Goal: Task Accomplishment & Management: Manage account settings

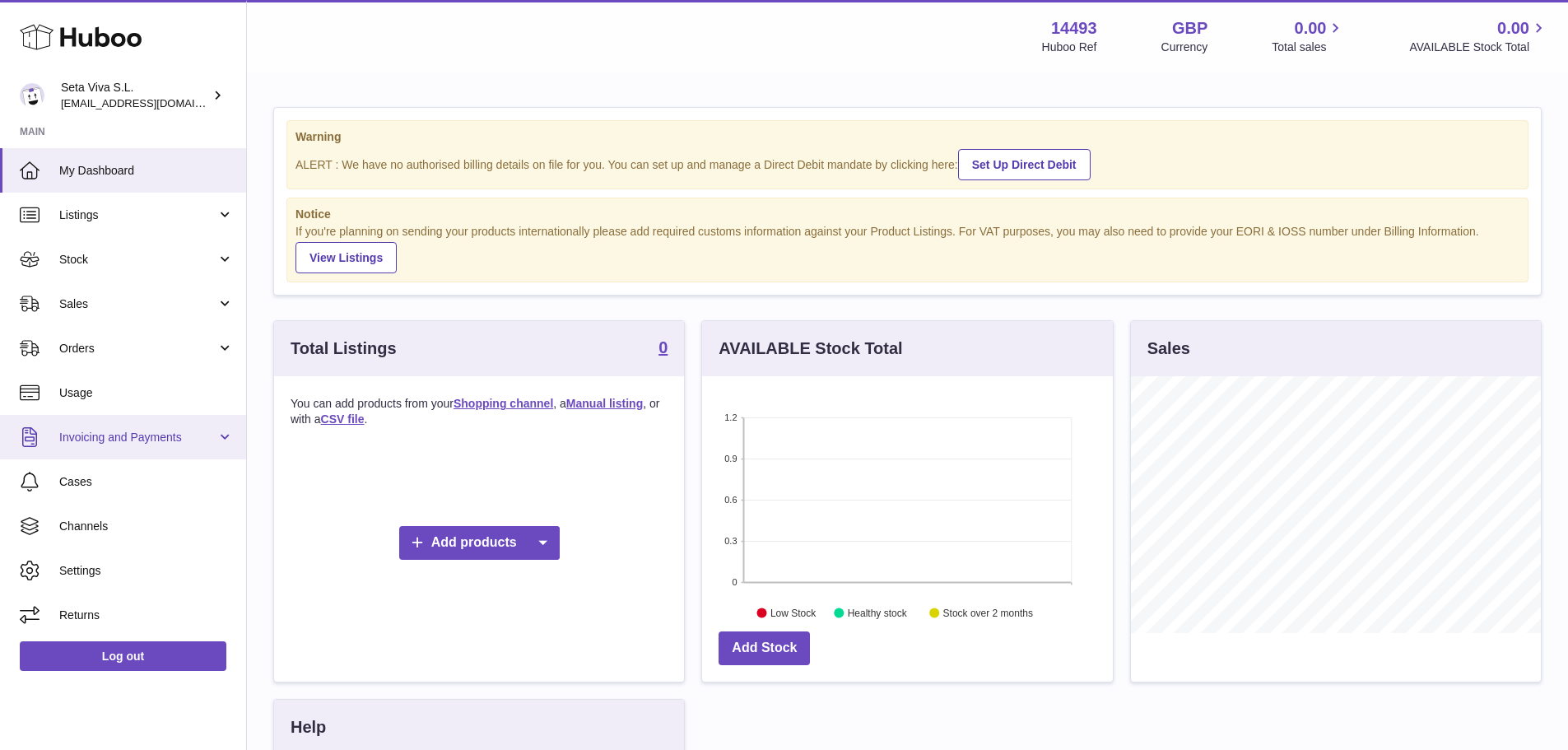
scroll to position [257, 411]
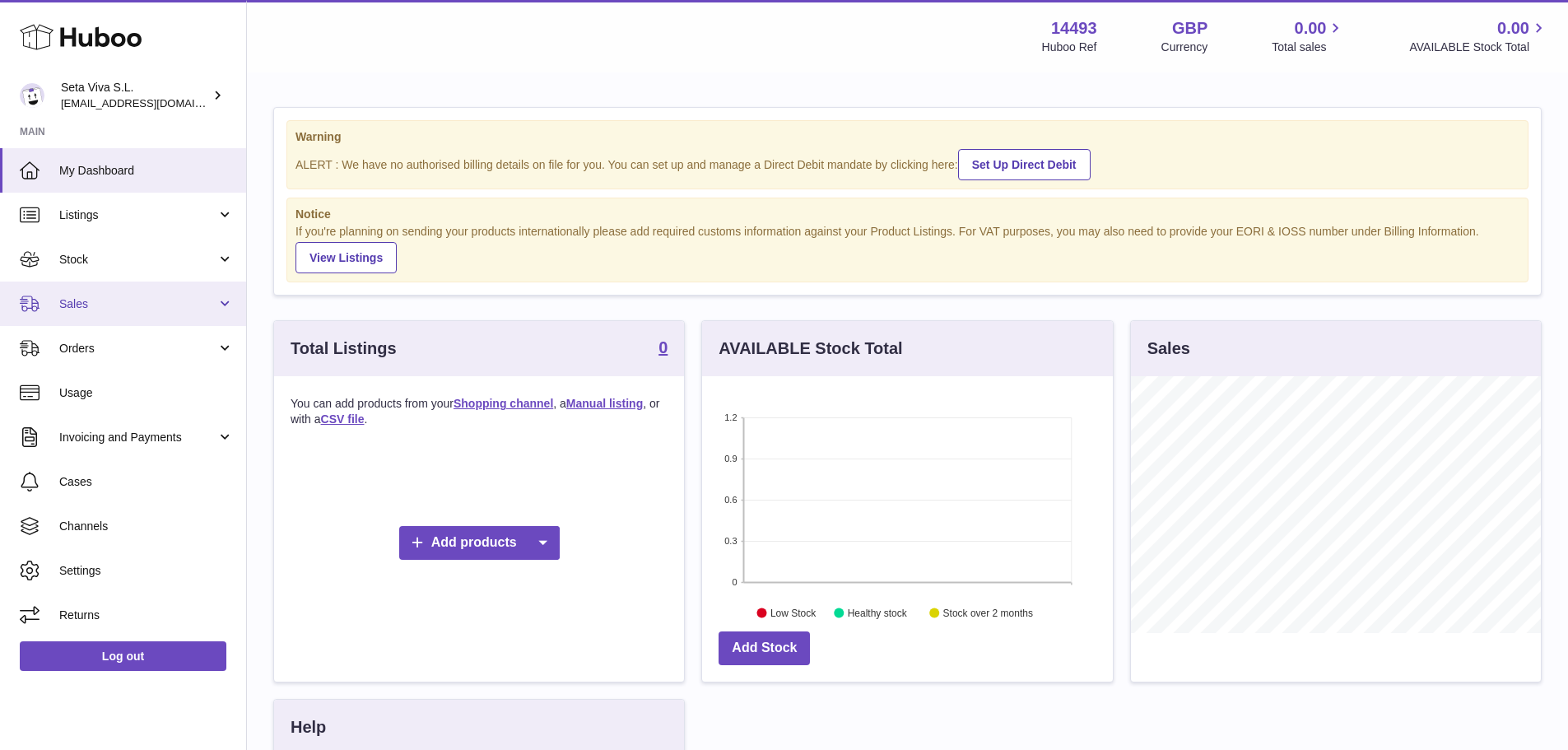
click at [107, 316] on link "Sales" at bounding box center [122, 303] width 246 height 45
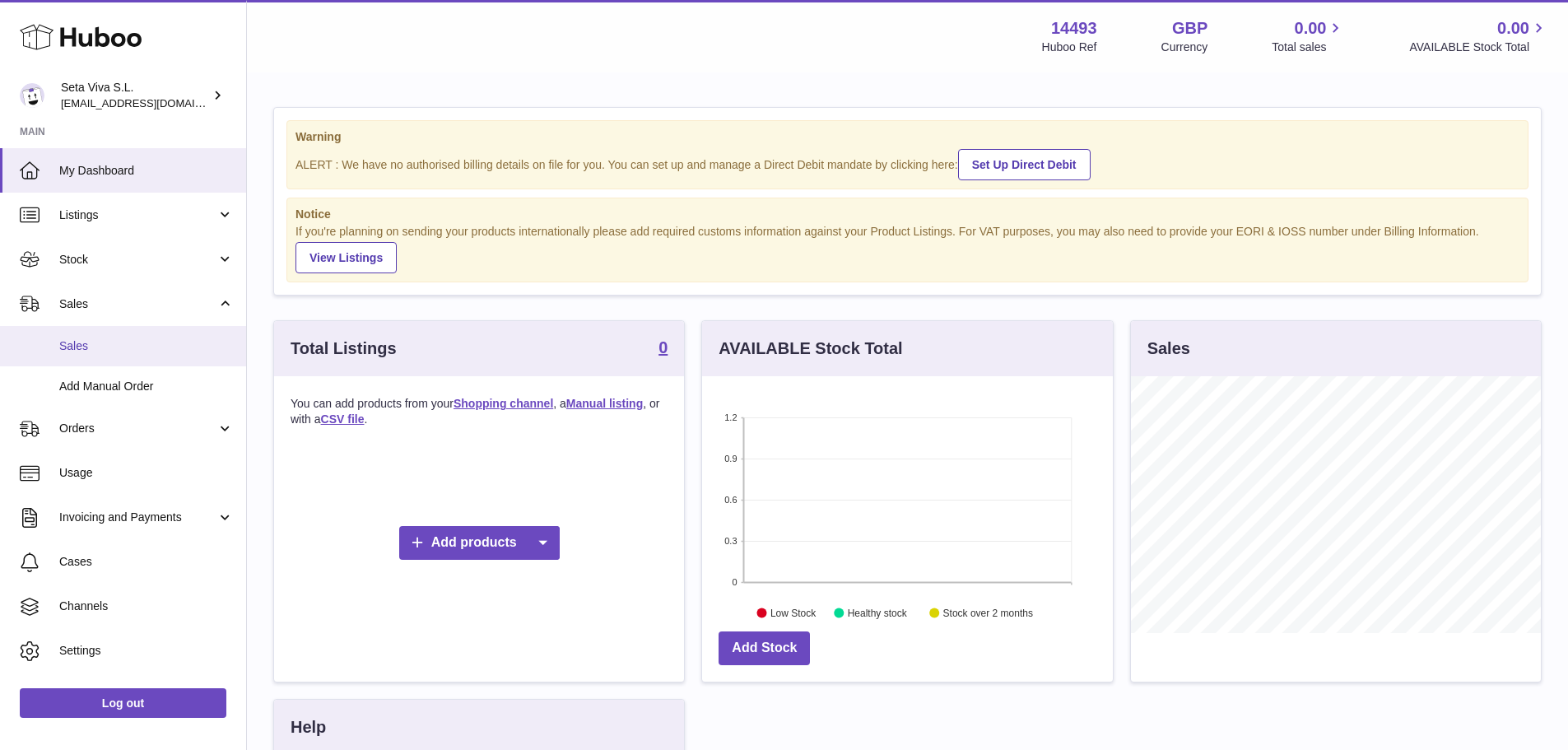
click at [104, 350] on span "Sales" at bounding box center [146, 346] width 174 height 16
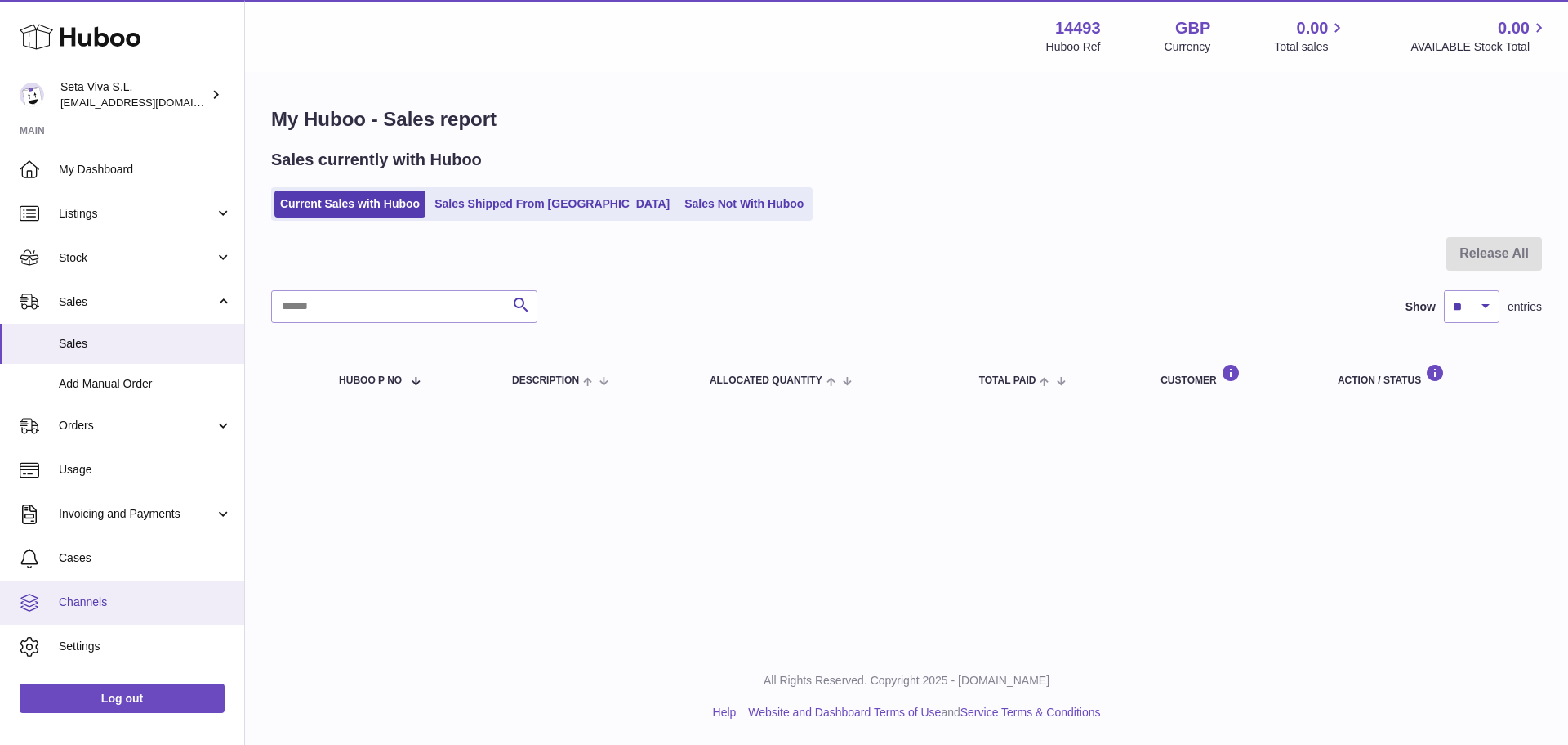
click at [83, 600] on span "Channels" at bounding box center [145, 602] width 173 height 16
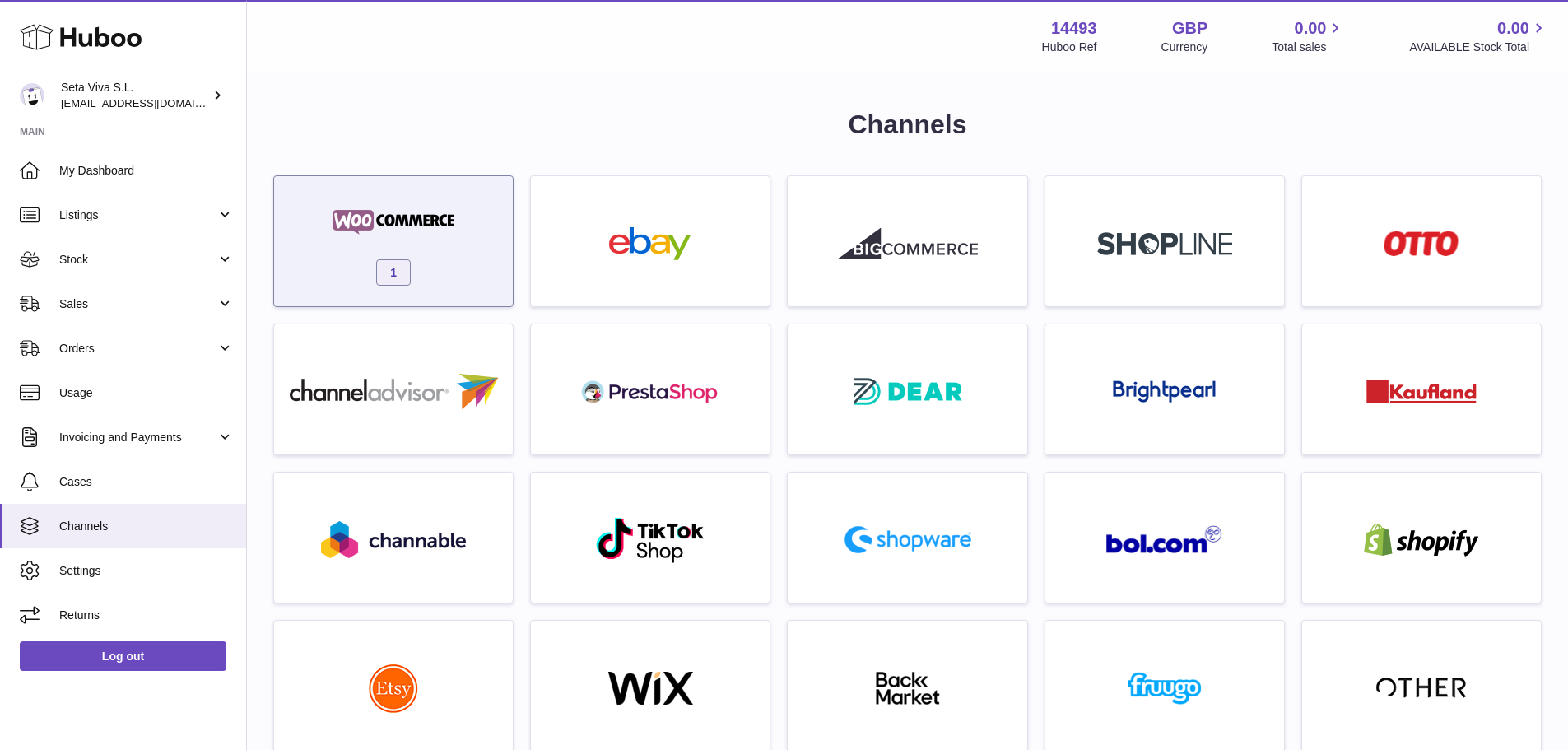
click at [447, 259] on div "1" at bounding box center [393, 246] width 222 height 105
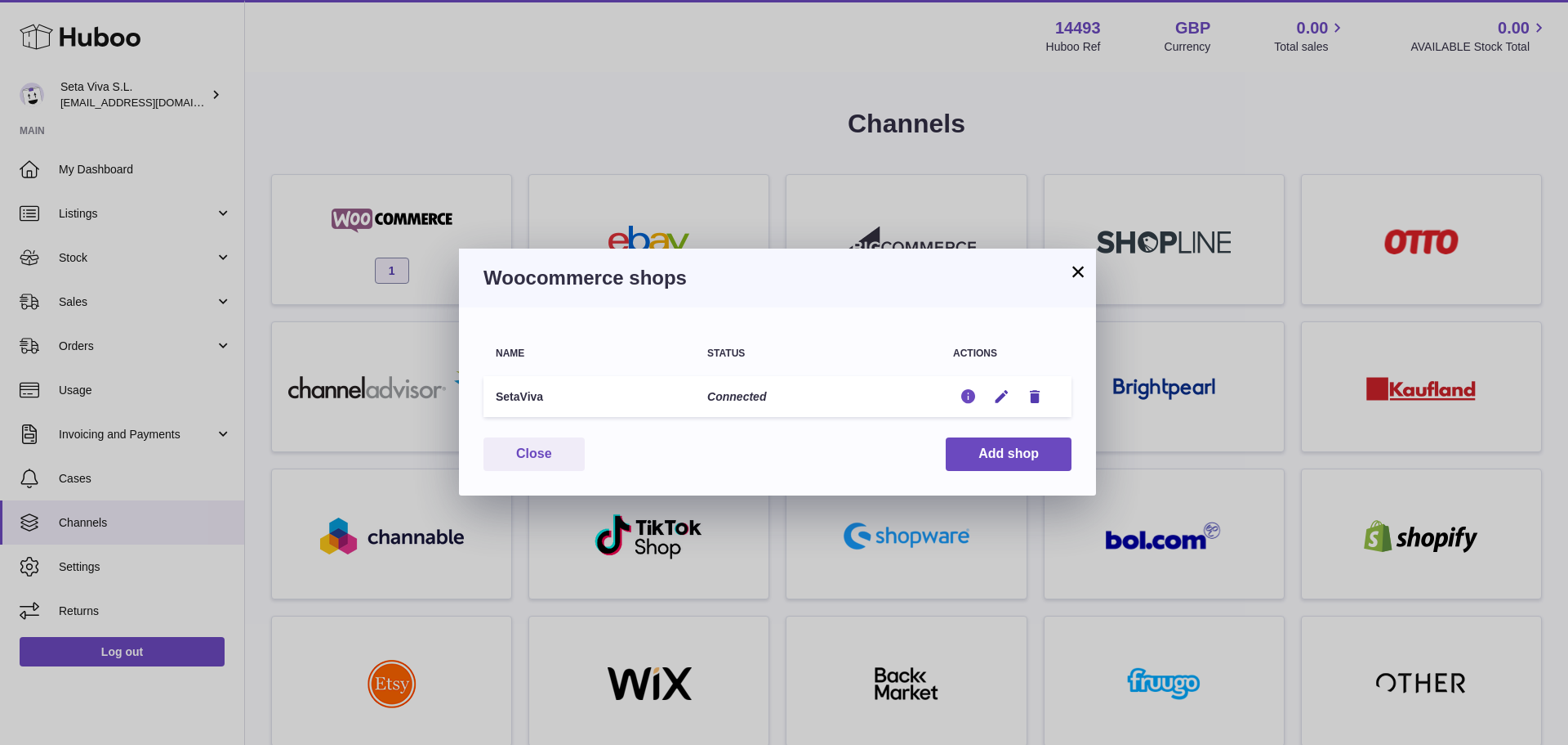
click at [963, 401] on icon "button" at bounding box center [968, 396] width 17 height 17
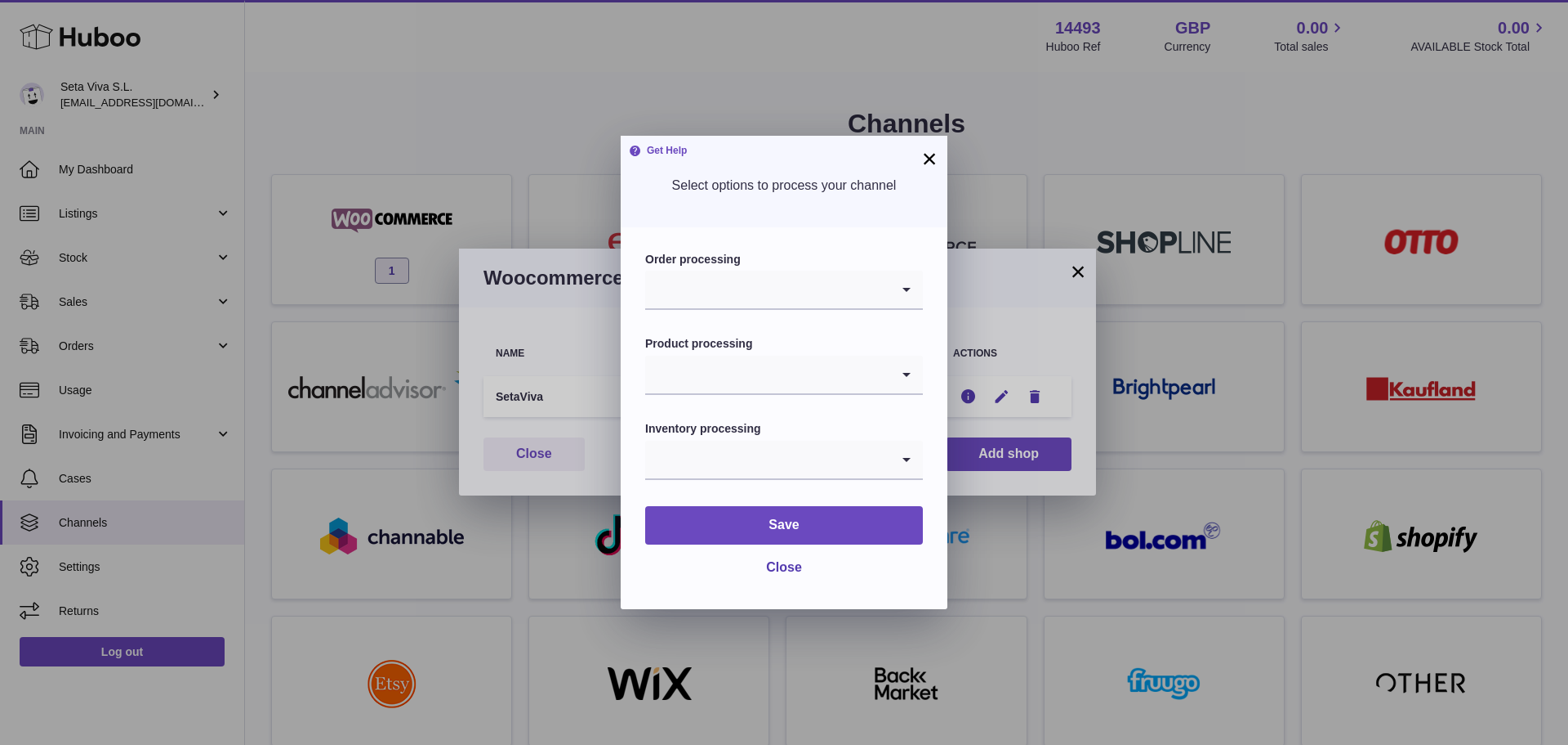
click at [712, 304] on input "Search for option" at bounding box center [768, 290] width 245 height 38
click at [715, 338] on li "Default" at bounding box center [784, 333] width 276 height 33
click at [716, 373] on input "Search for option" at bounding box center [768, 374] width 245 height 38
click at [706, 451] on li "Enabled" at bounding box center [784, 451] width 276 height 33
click at [705, 464] on input "Search for option" at bounding box center [768, 459] width 245 height 38
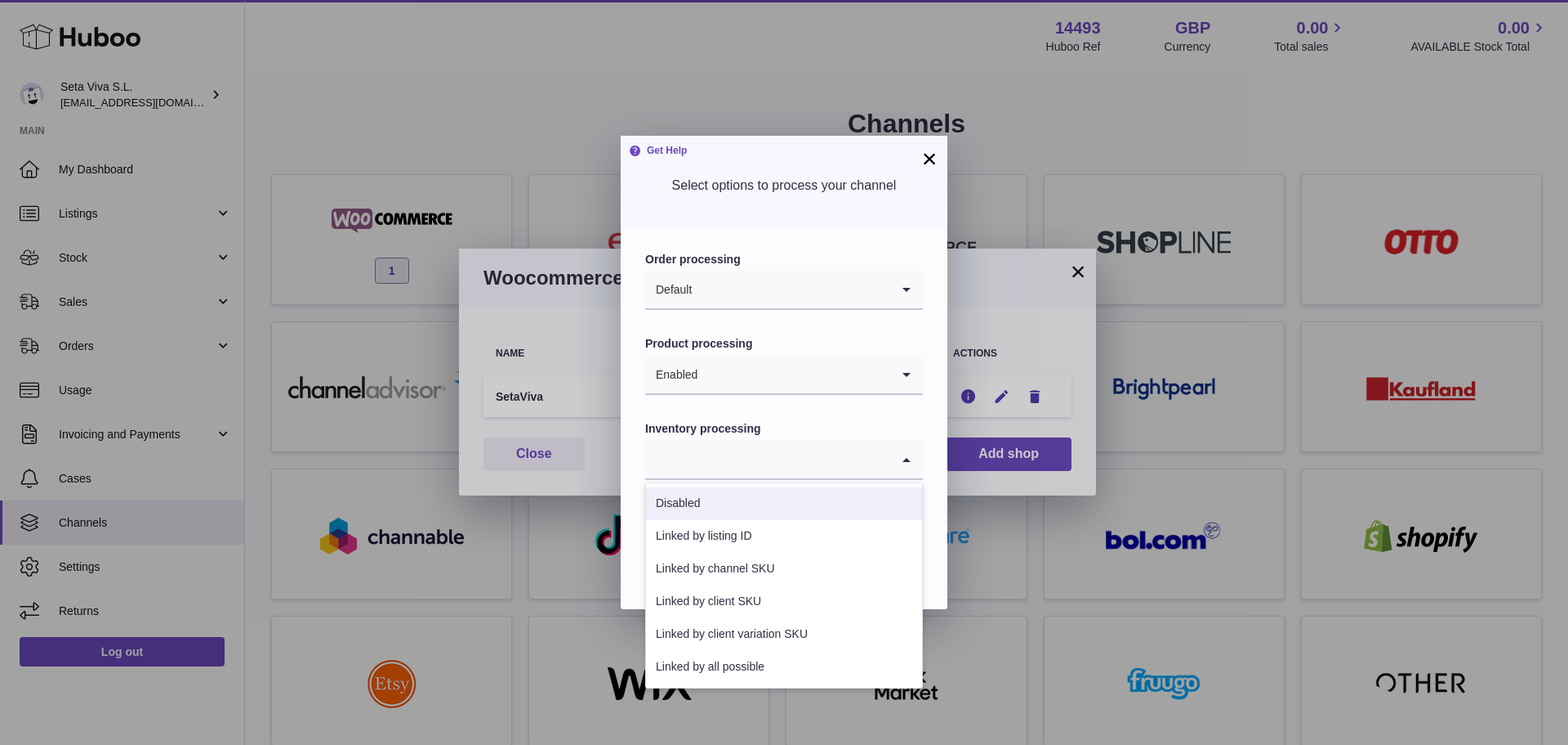
click at [705, 512] on li "Disabled" at bounding box center [784, 503] width 276 height 33
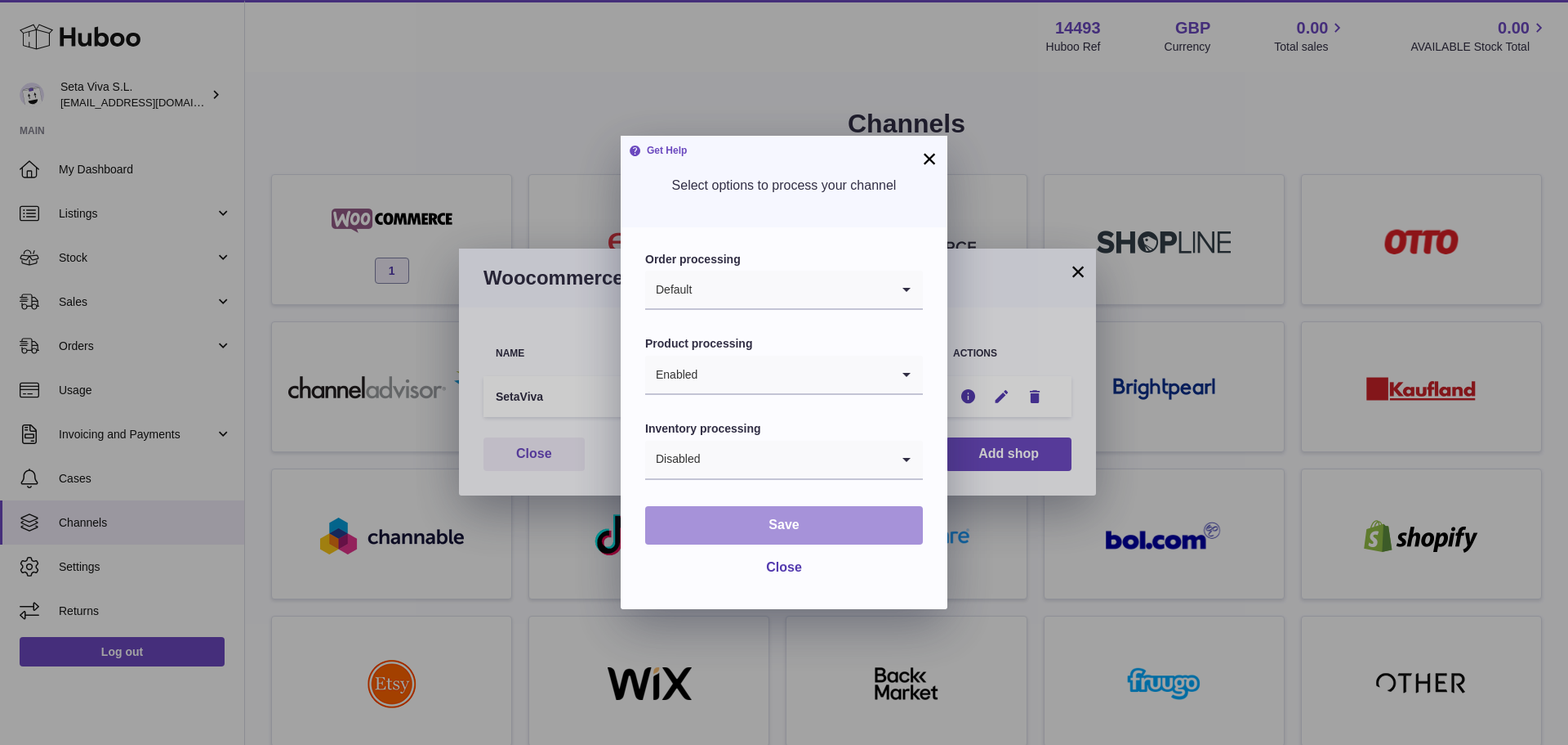
click at [842, 529] on button "Save" at bounding box center [784, 525] width 277 height 39
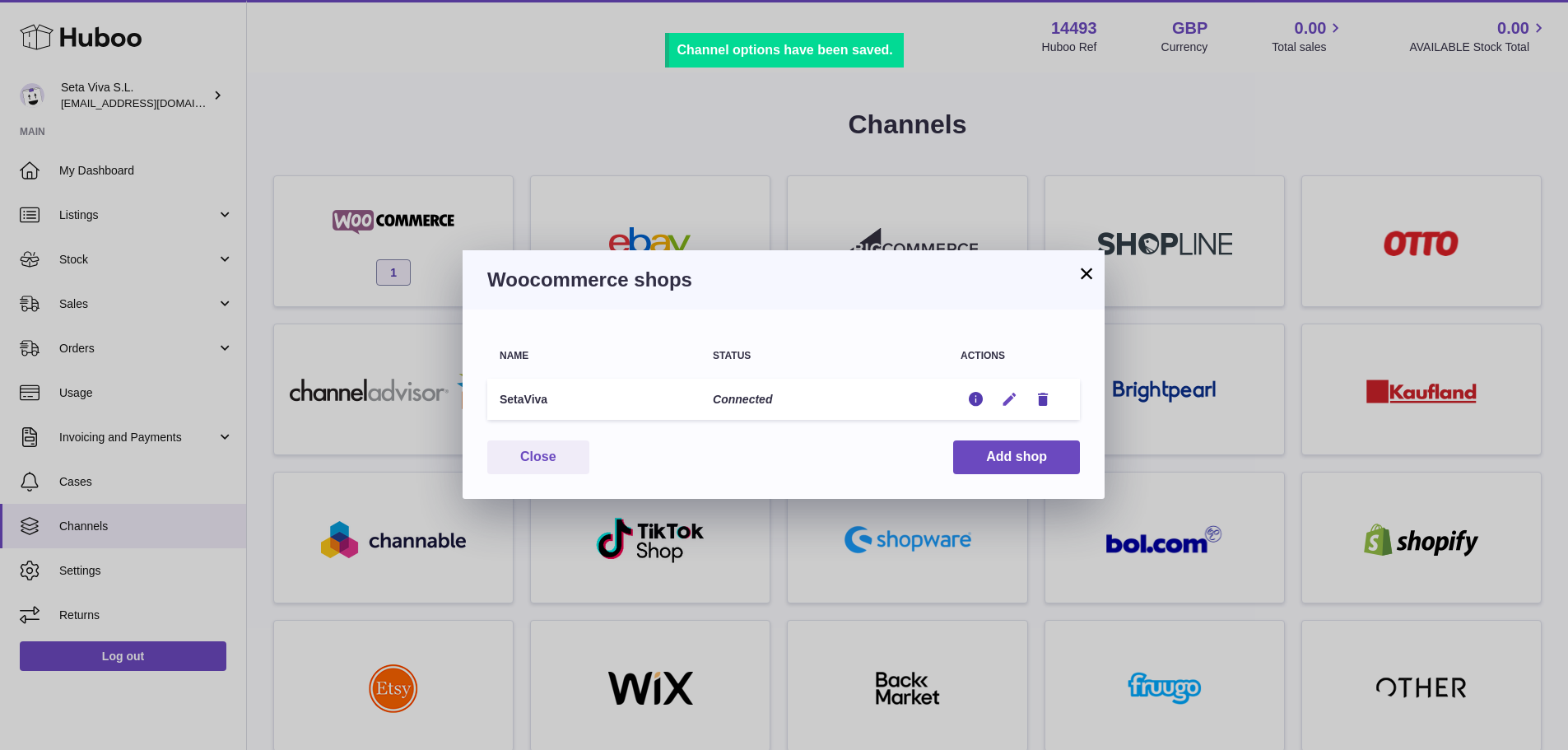
click at [1012, 398] on icon "button" at bounding box center [1009, 399] width 17 height 17
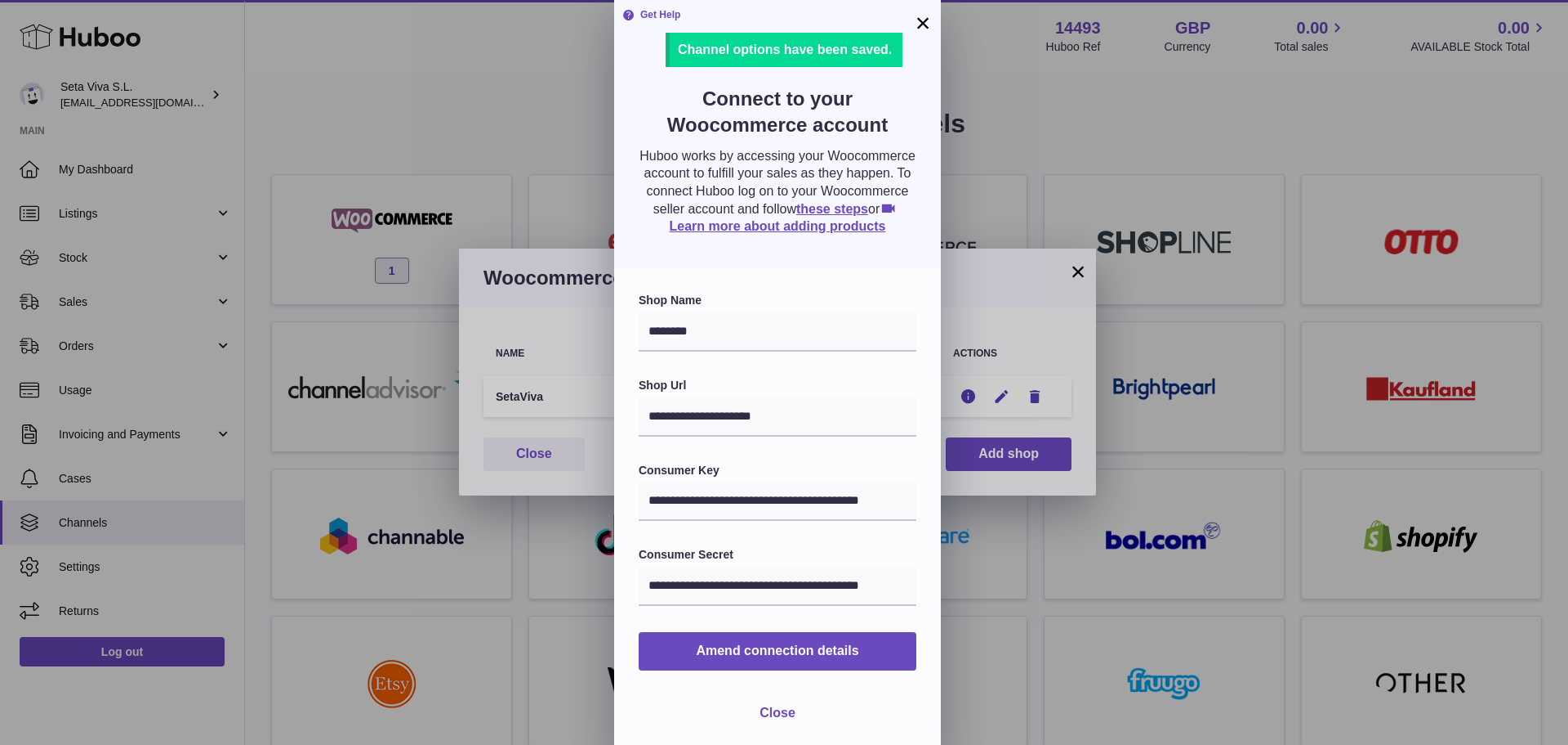
click at [789, 719] on span "Close" at bounding box center [777, 712] width 36 height 14
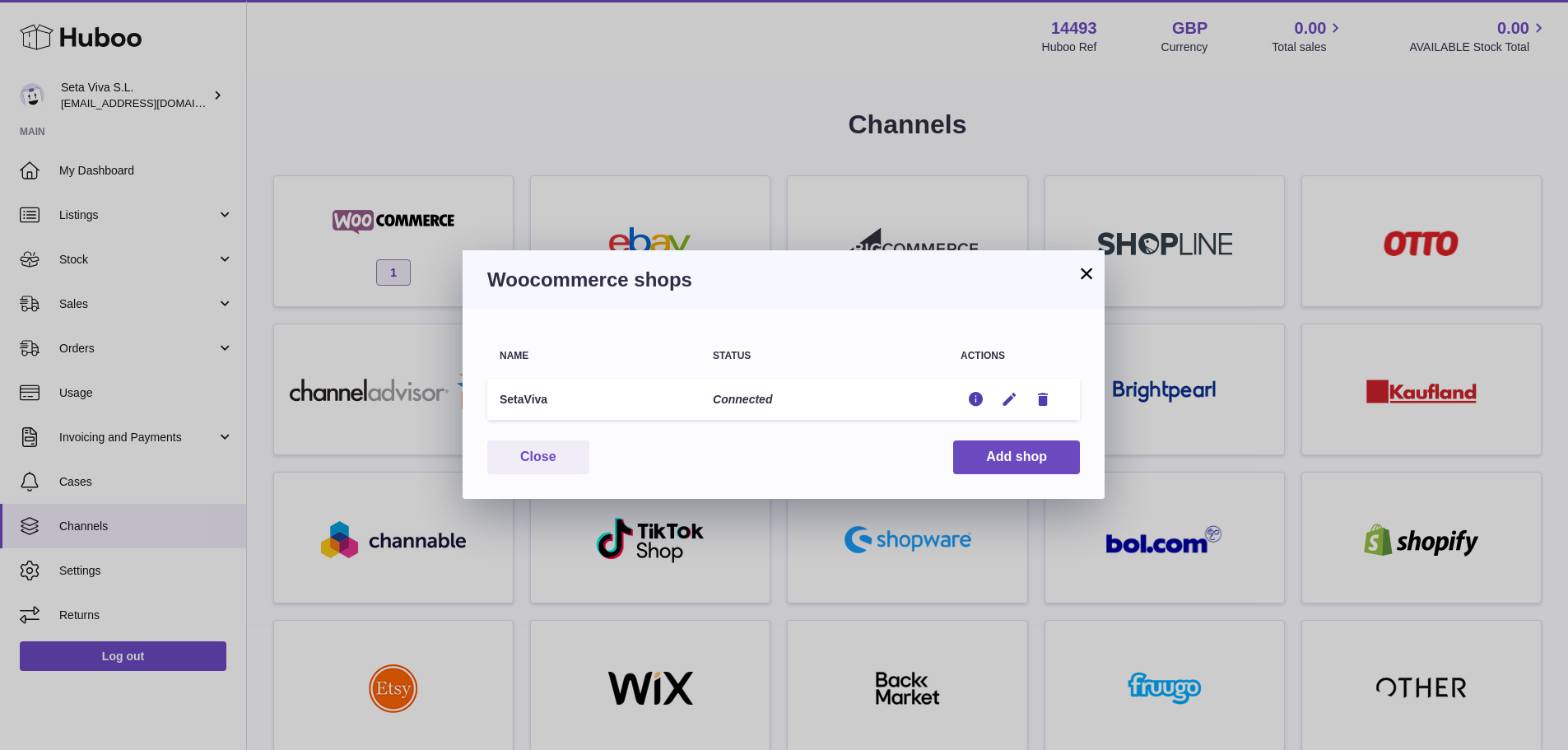
click at [1086, 275] on button "×" at bounding box center [1086, 274] width 20 height 20
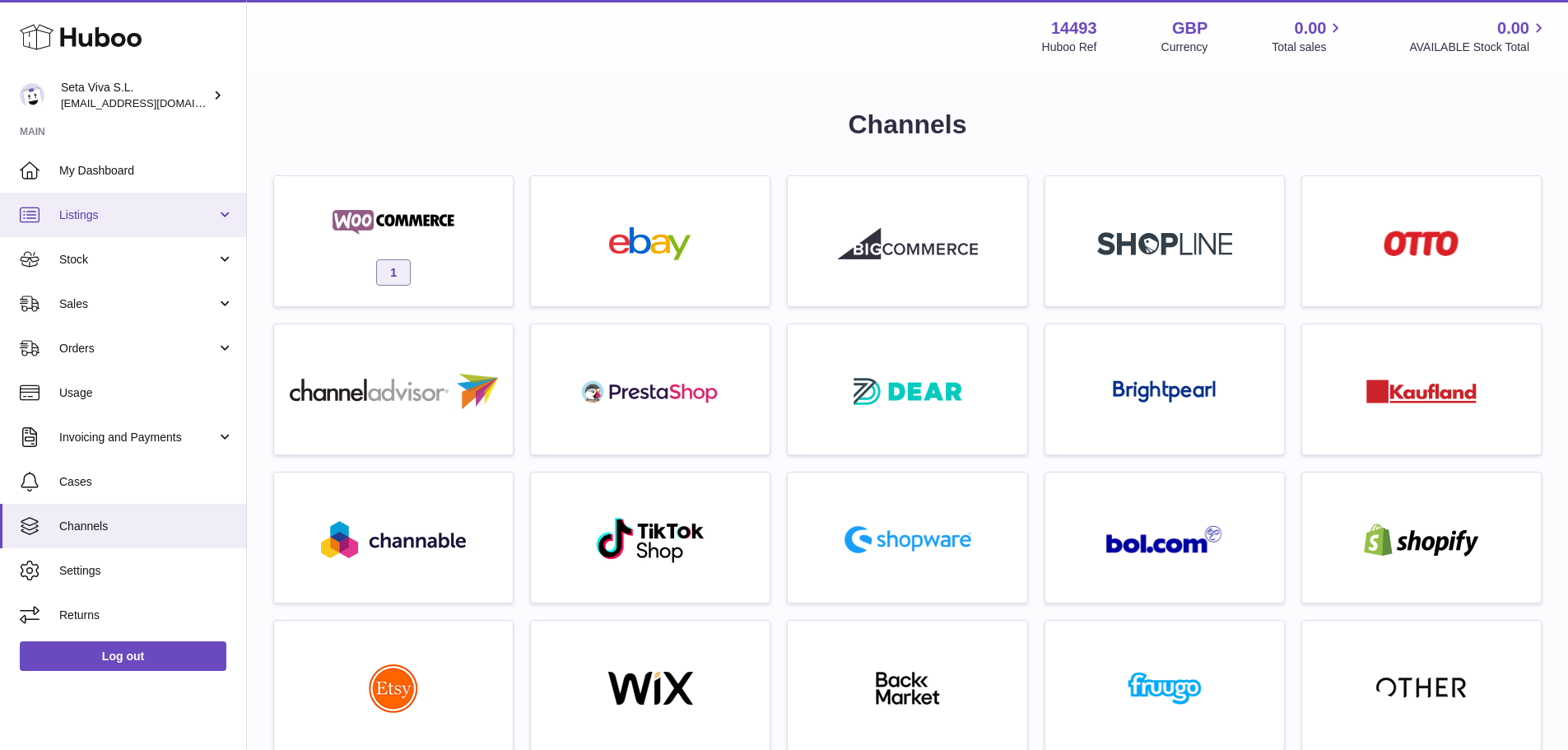
click at [155, 226] on link "Listings" at bounding box center [122, 215] width 246 height 45
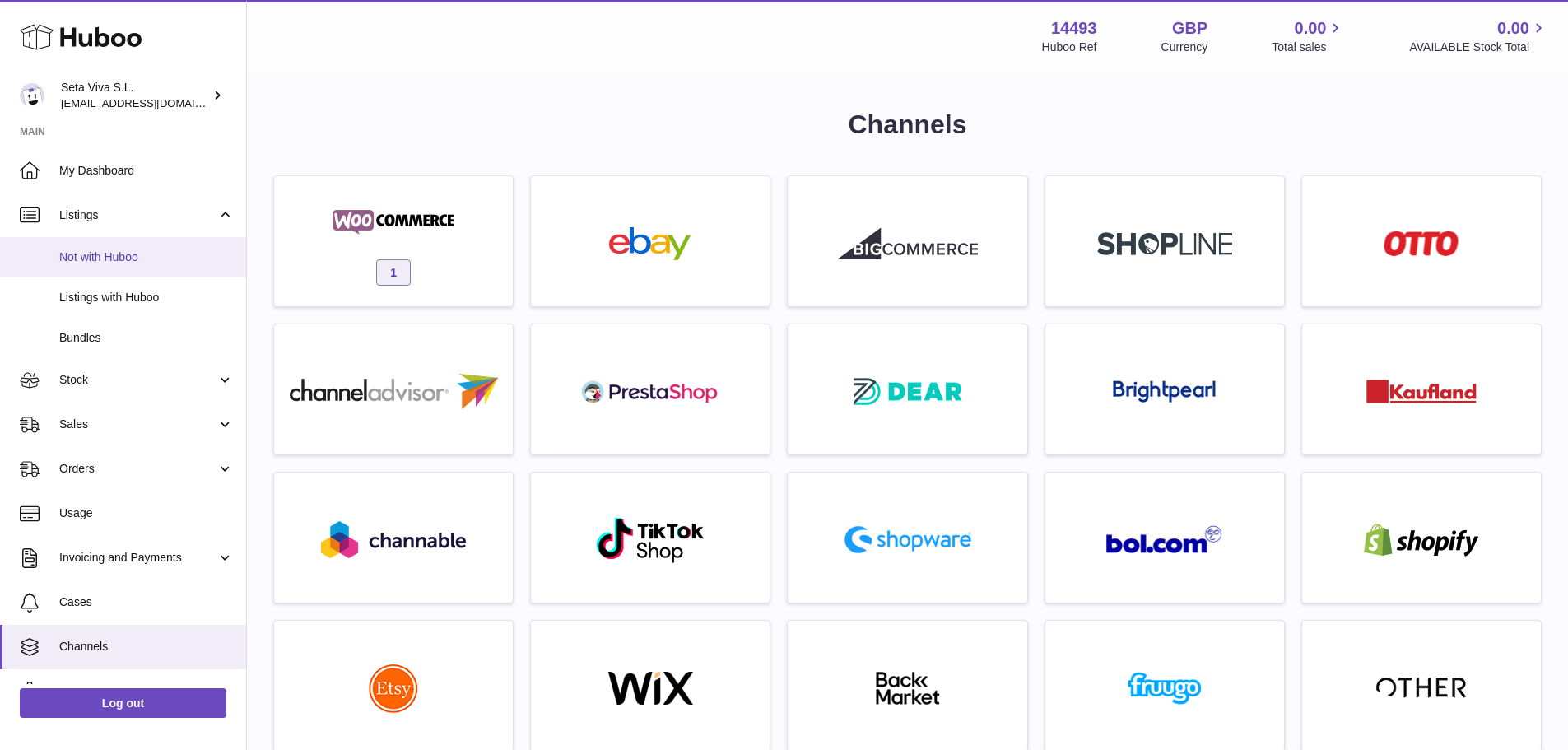
click at [155, 241] on link "Not with Huboo" at bounding box center [122, 257] width 246 height 41
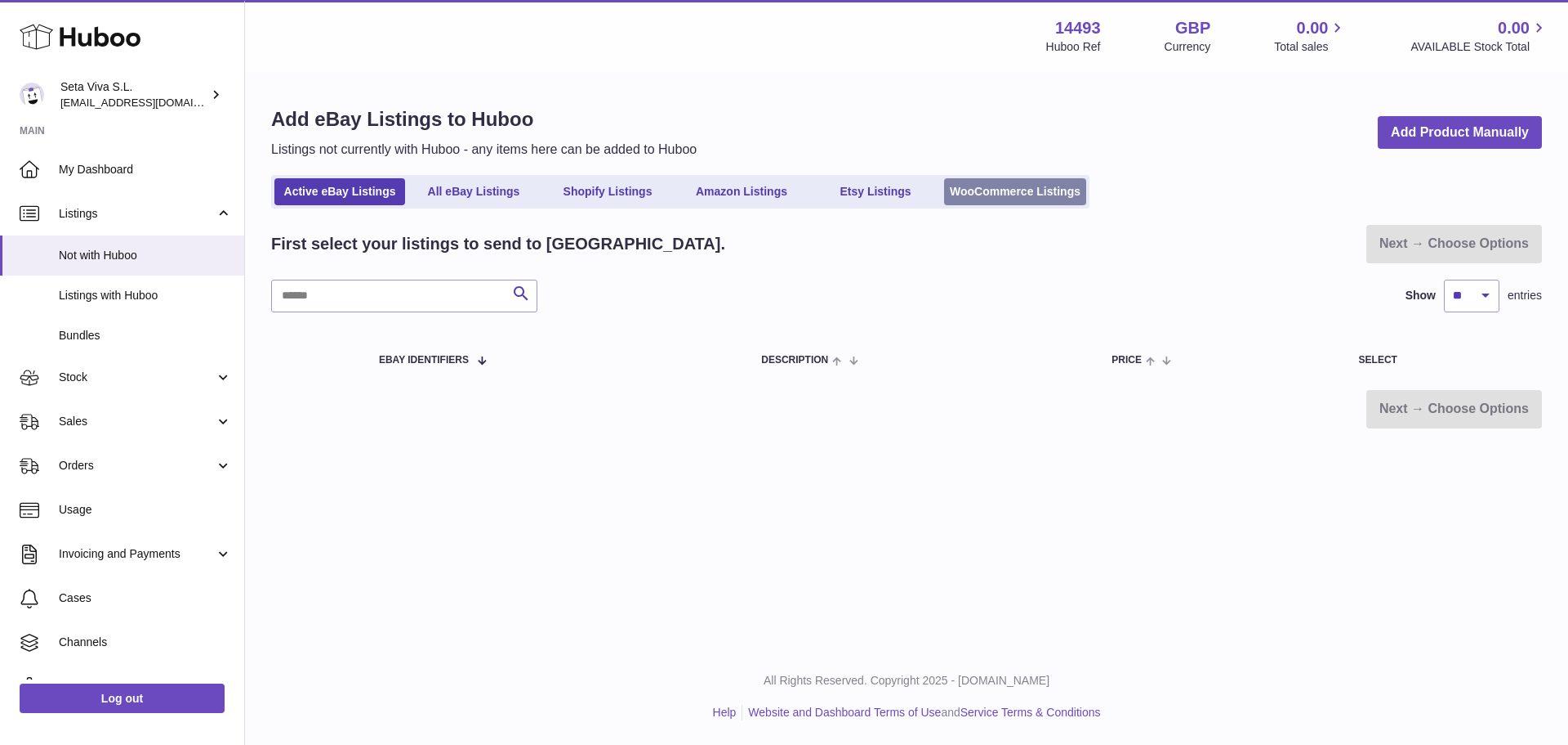
click at [953, 185] on link "WooCommerce Listings" at bounding box center [1015, 191] width 142 height 27
